Goal: Navigation & Orientation: Find specific page/section

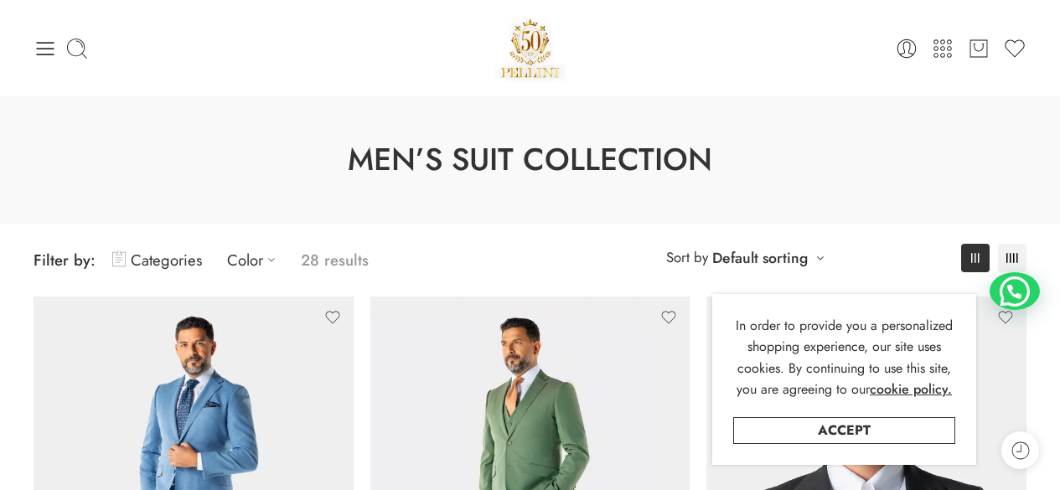
scroll to position [84, 0]
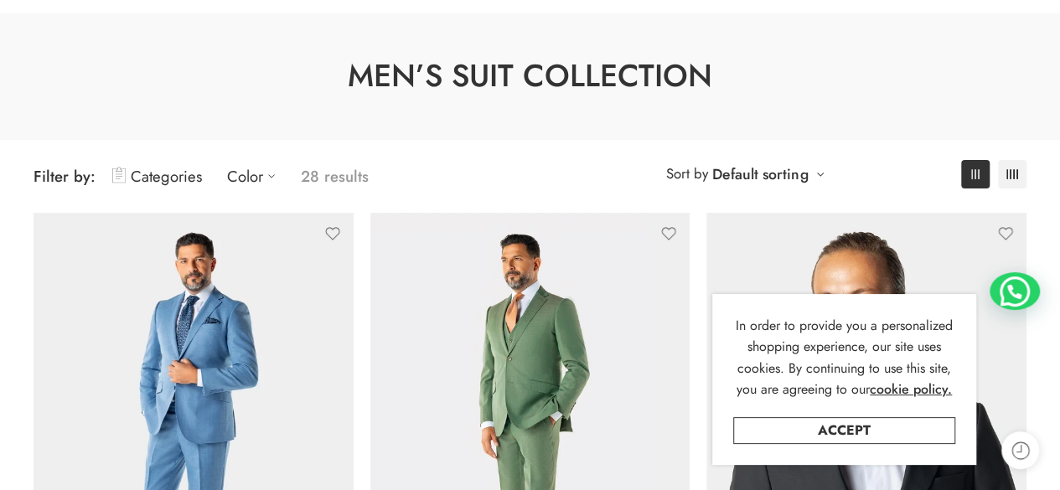
click at [910, 431] on link "Accept" at bounding box center [844, 430] width 222 height 27
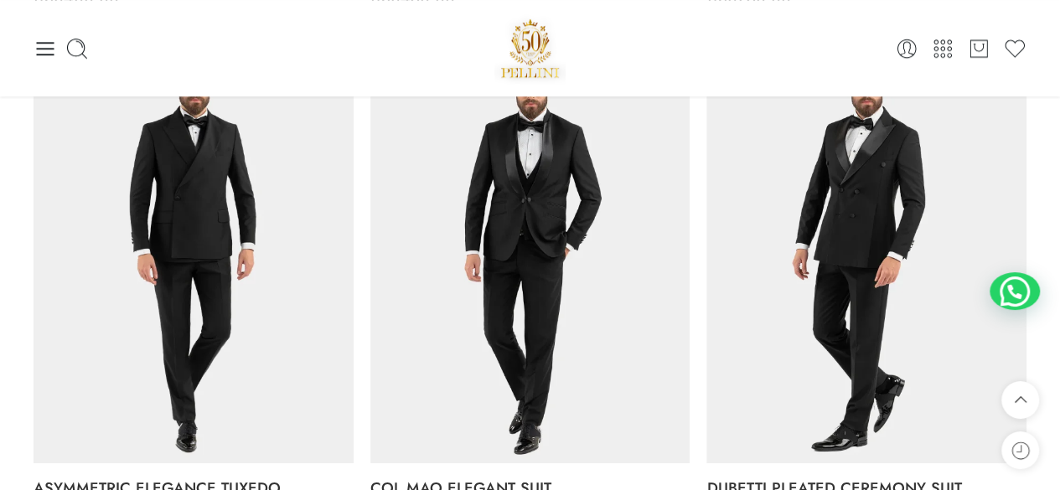
scroll to position [419, 0]
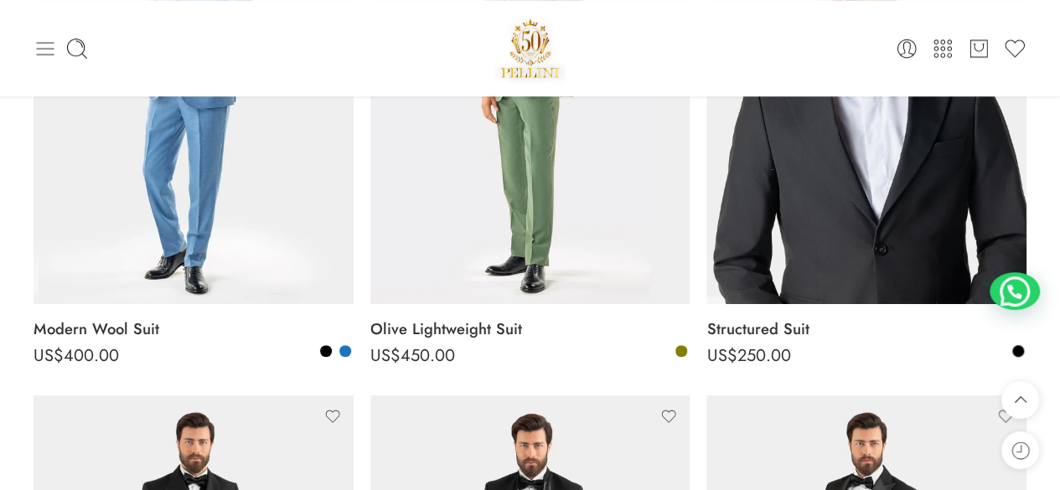
click at [49, 46] on icon at bounding box center [45, 48] width 23 height 23
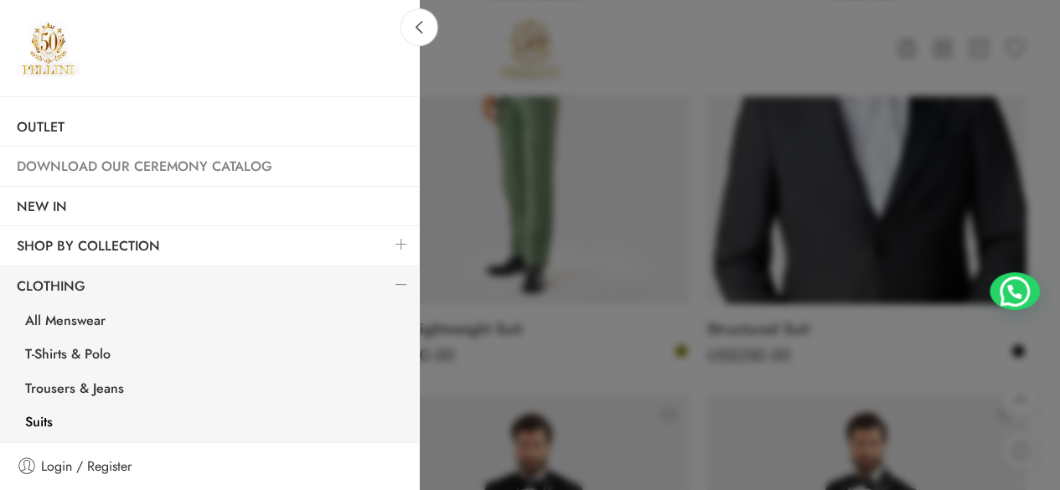
scroll to position [84, 0]
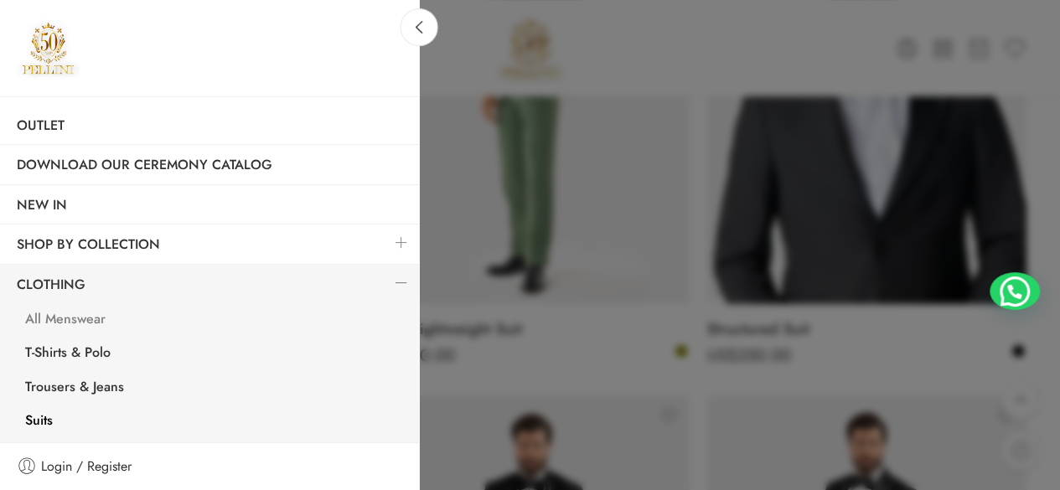
click at [91, 321] on link "All Menswear" at bounding box center [213, 321] width 411 height 34
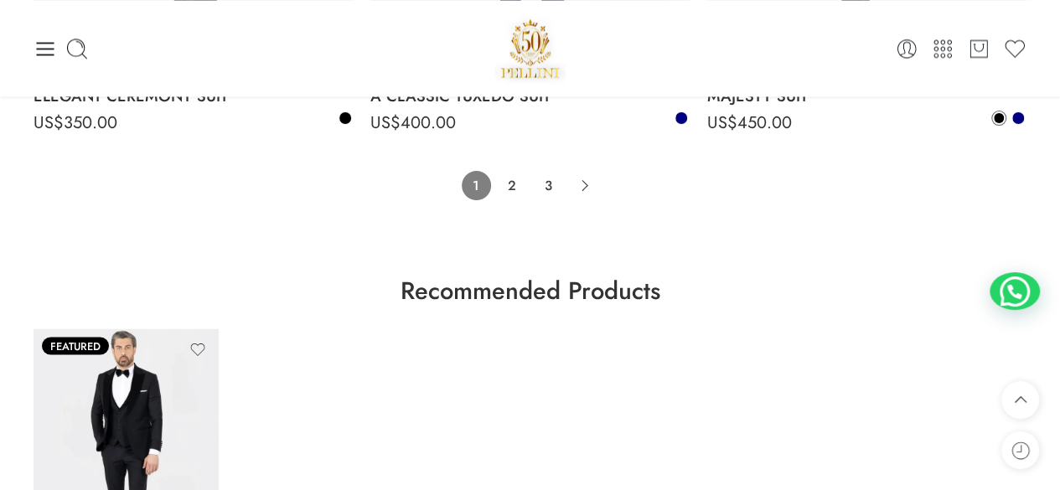
scroll to position [10436, 0]
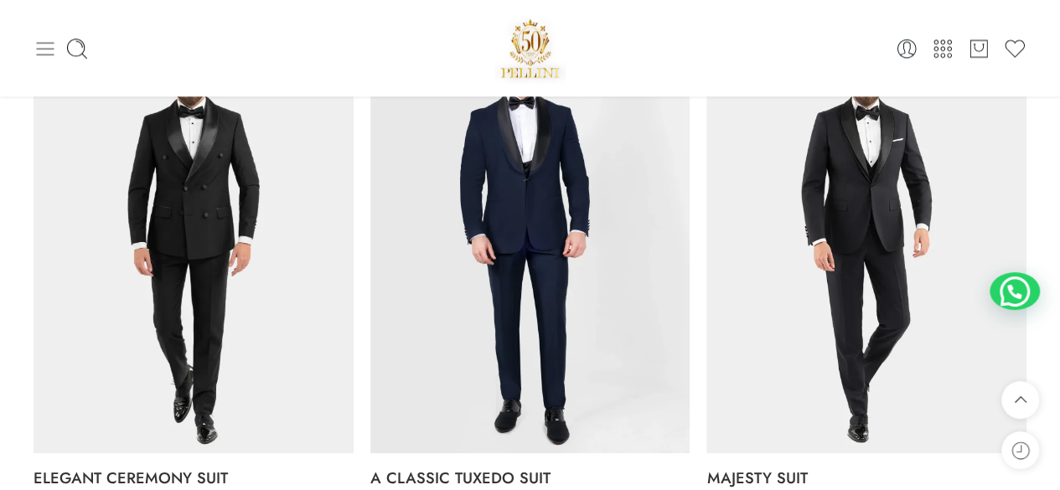
click at [45, 46] on icon at bounding box center [45, 48] width 23 height 23
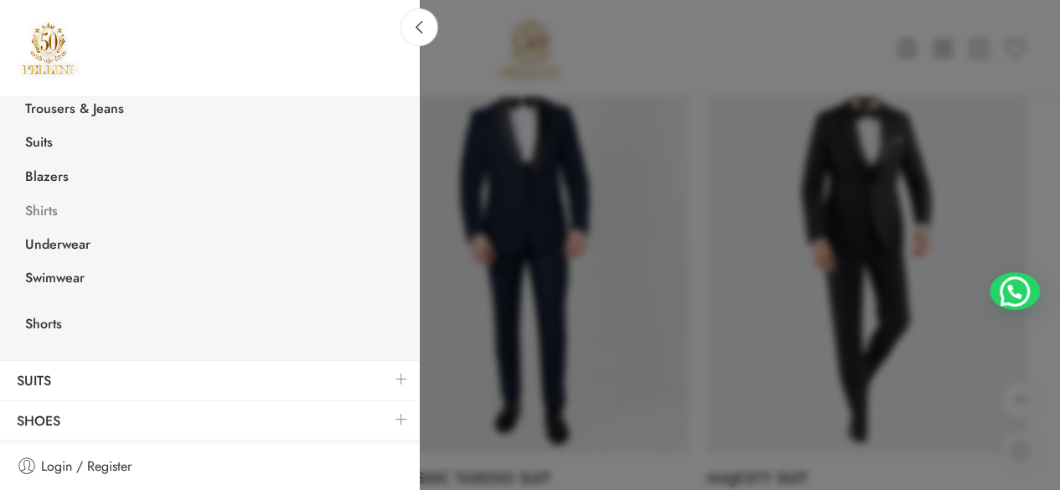
scroll to position [396, 0]
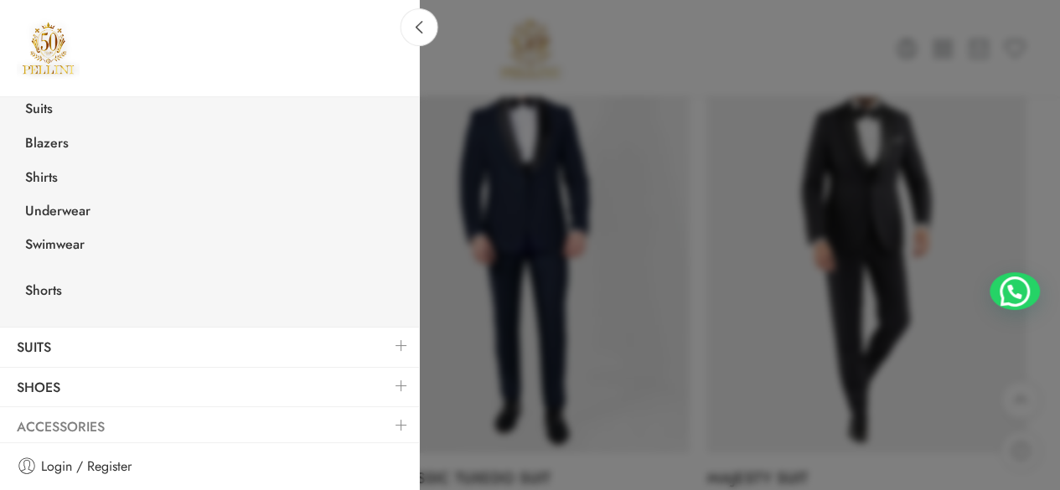
click at [79, 418] on link "Accessories" at bounding box center [209, 427] width 419 height 39
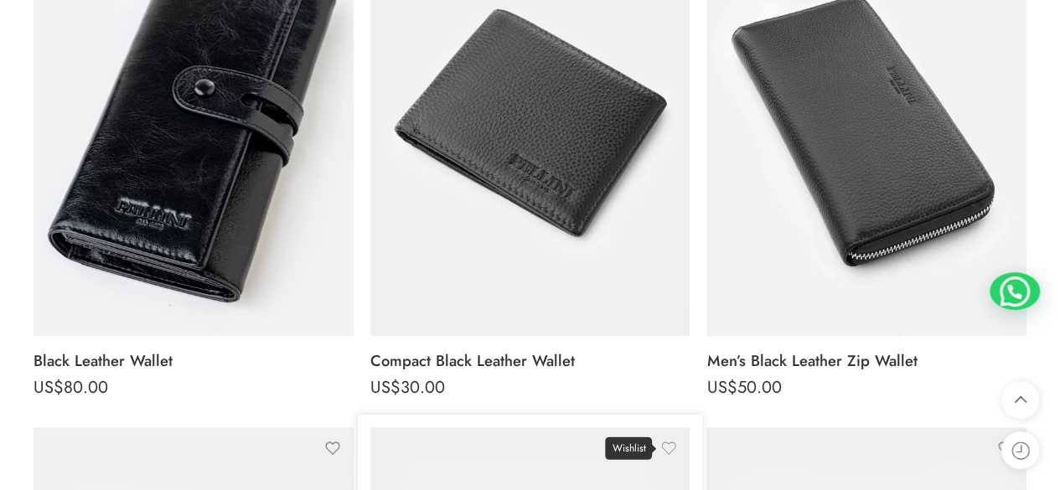
scroll to position [168, 0]
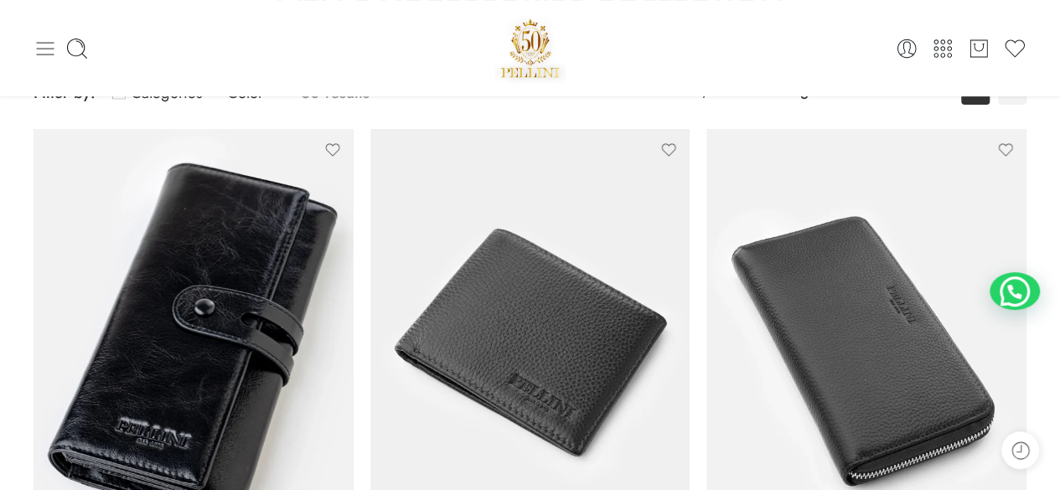
click at [48, 43] on icon at bounding box center [46, 48] width 18 height 13
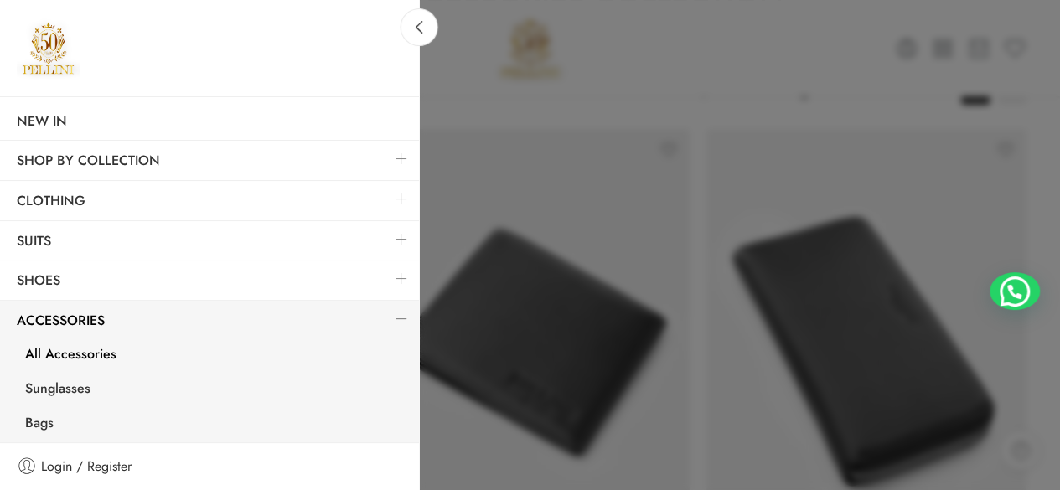
scroll to position [251, 0]
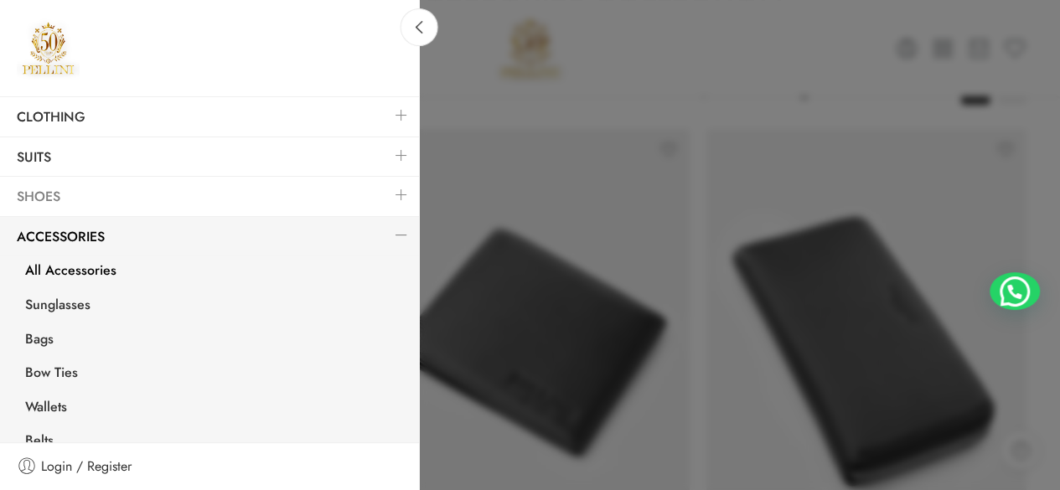
click at [48, 193] on link "Shoes" at bounding box center [209, 197] width 419 height 39
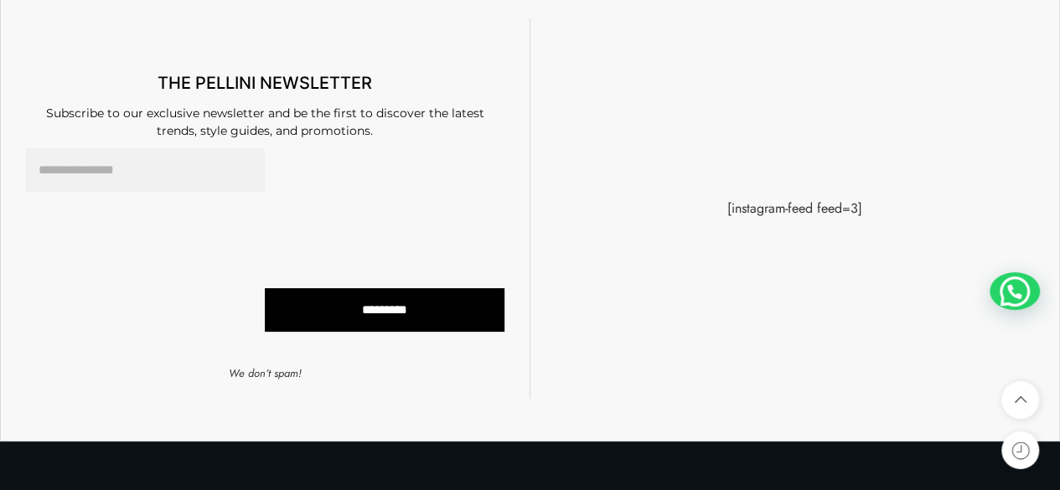
scroll to position [6323, 0]
